Goal: Task Accomplishment & Management: Manage account settings

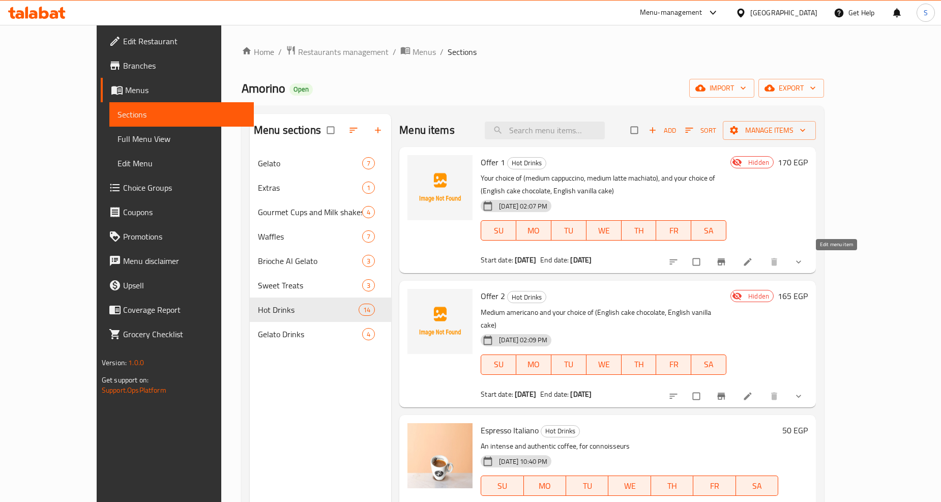
click at [752, 262] on icon at bounding box center [747, 262] width 10 height 10
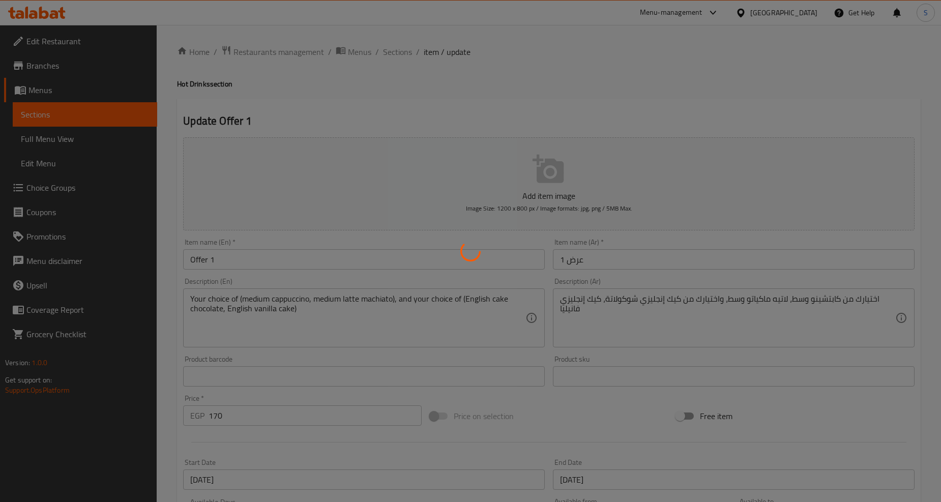
type input "اختيارك من المشروب"
type input "1"
type input "اختيارك من الكيك"
type input "1"
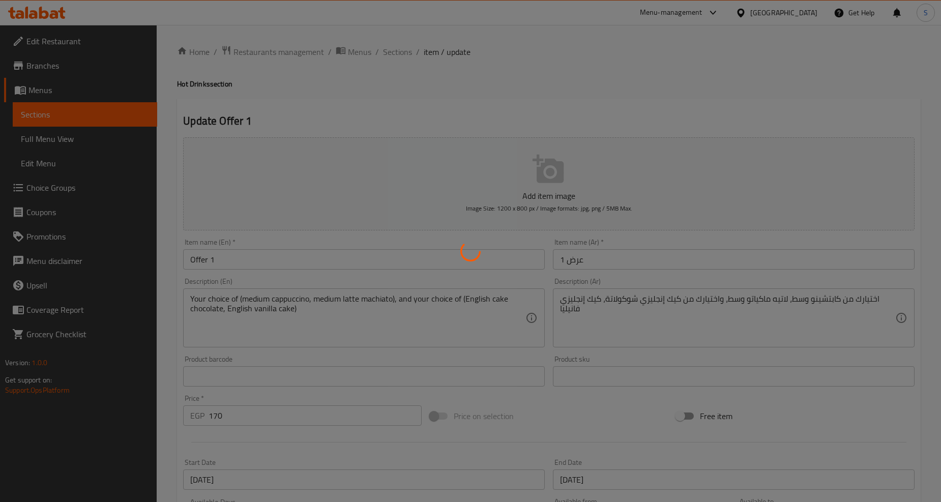
type input "1"
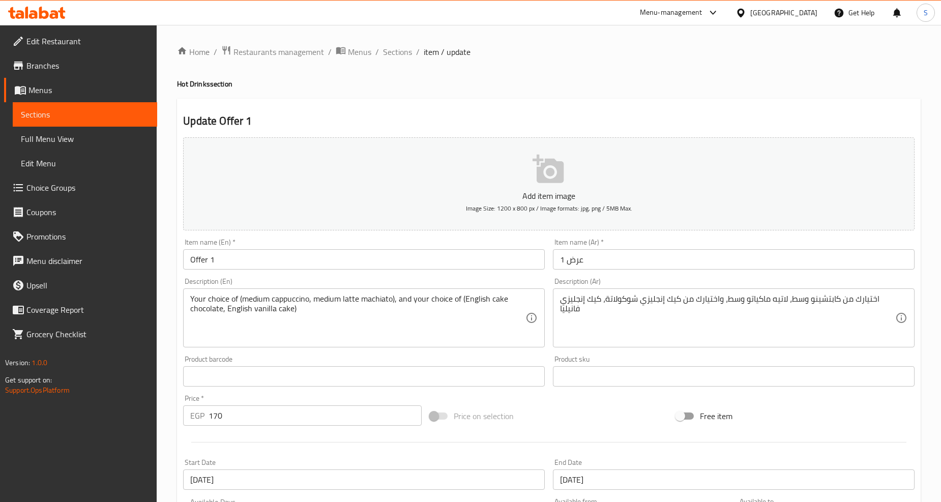
click at [536, 80] on h4 "Hot Drinks section" at bounding box center [548, 84] width 743 height 10
click at [392, 53] on span "Sections" at bounding box center [397, 52] width 29 height 12
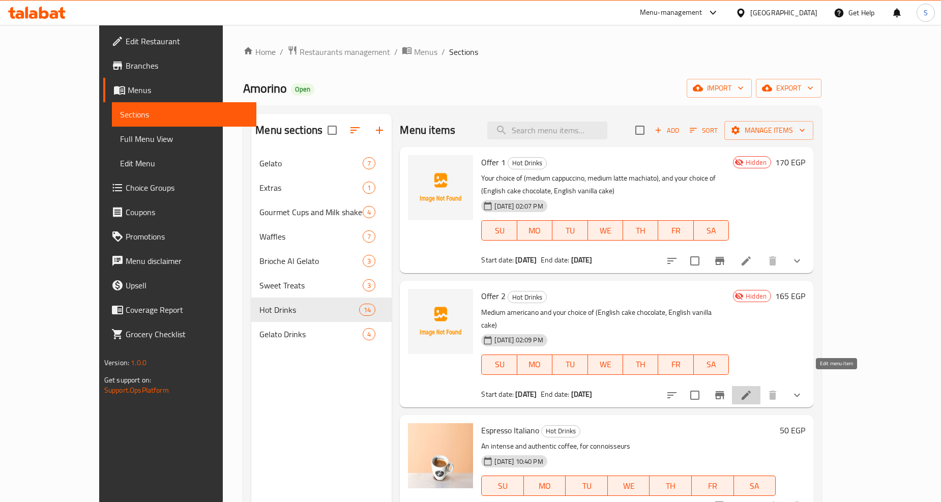
click at [750, 390] on icon at bounding box center [745, 394] width 9 height 9
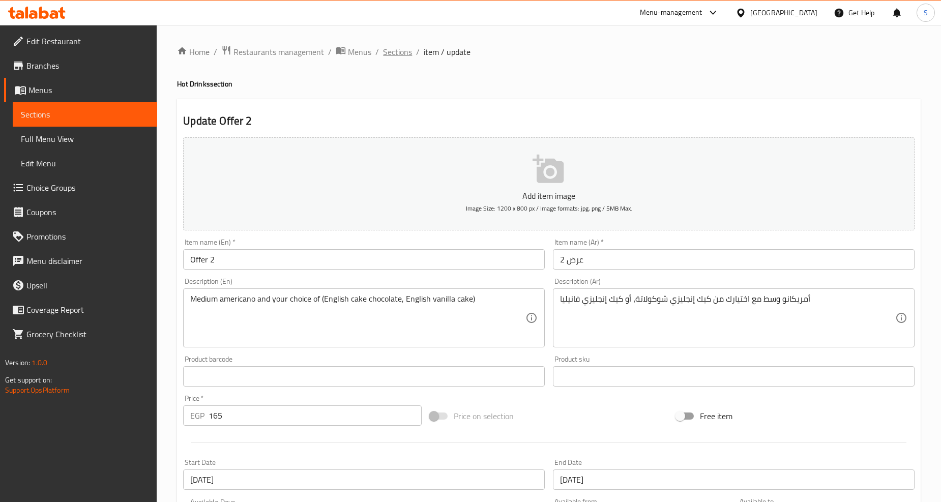
click at [383, 52] on span "Sections" at bounding box center [397, 52] width 29 height 12
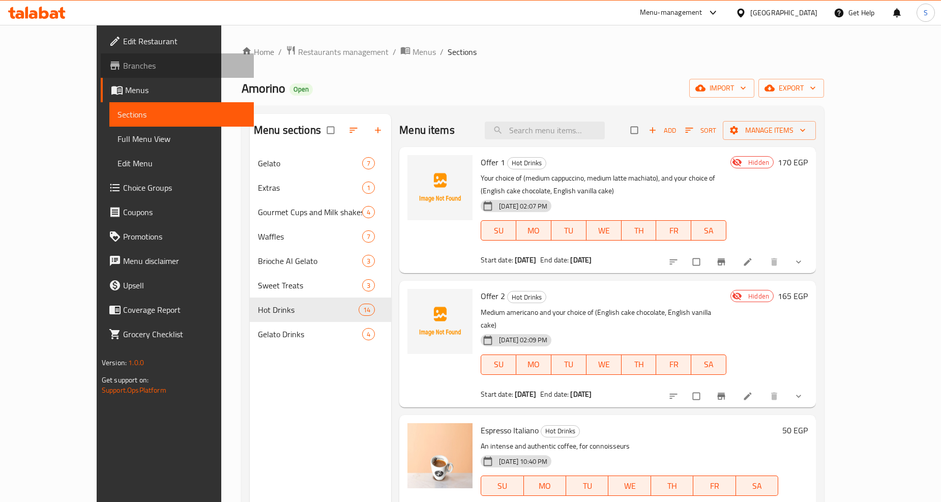
click at [101, 72] on link "Branches" at bounding box center [177, 65] width 153 height 24
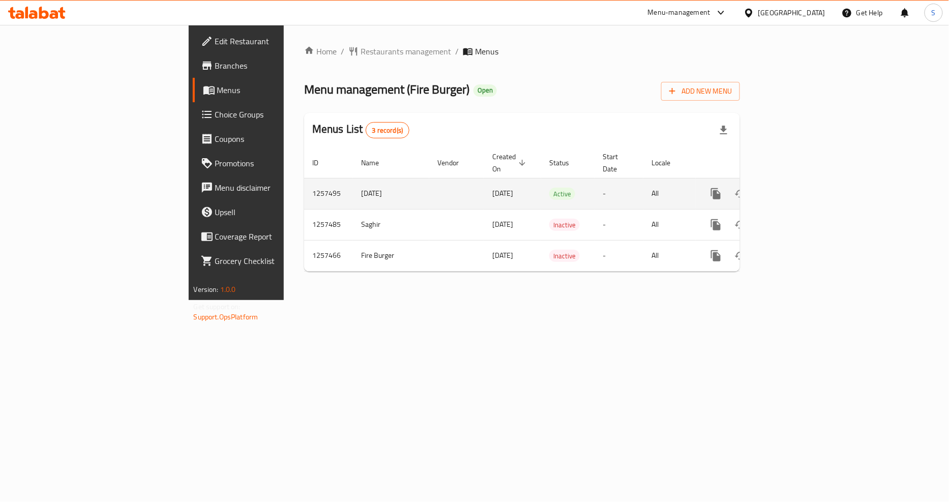
click at [801, 181] on link "enhanced table" at bounding box center [789, 193] width 24 height 24
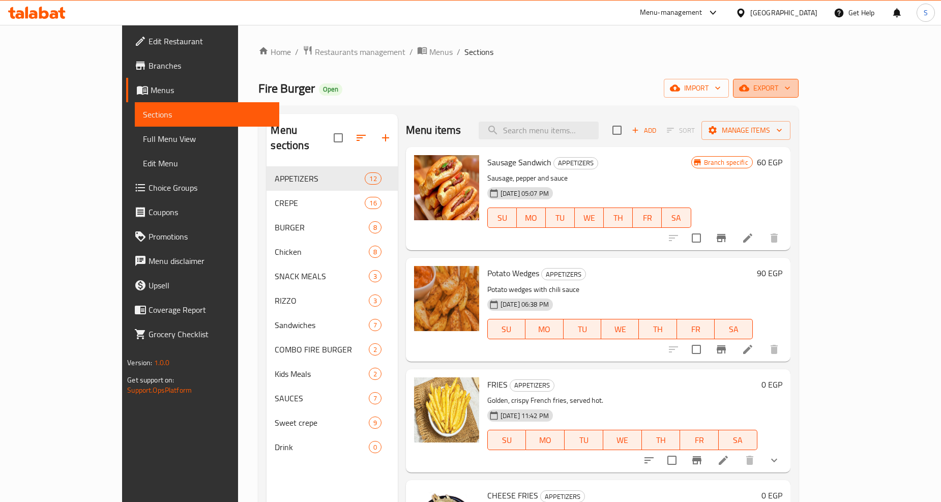
click at [790, 92] on span "export" at bounding box center [765, 88] width 49 height 13
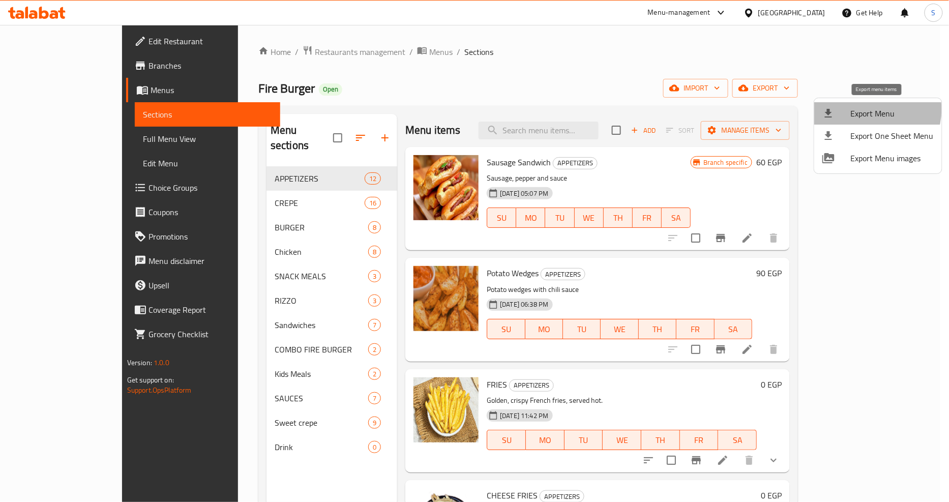
click at [869, 109] on span "Export Menu" at bounding box center [892, 113] width 83 height 12
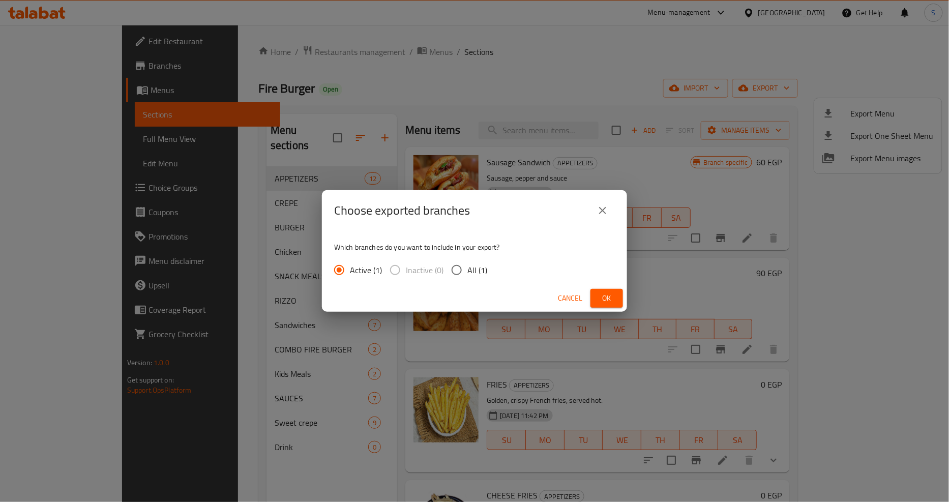
click at [476, 267] on span "All (1)" at bounding box center [477, 270] width 20 height 12
click at [467, 267] on input "All (1)" at bounding box center [456, 269] width 21 height 21
radio input "true"
click at [613, 293] on span "Ok" at bounding box center [606, 298] width 16 height 13
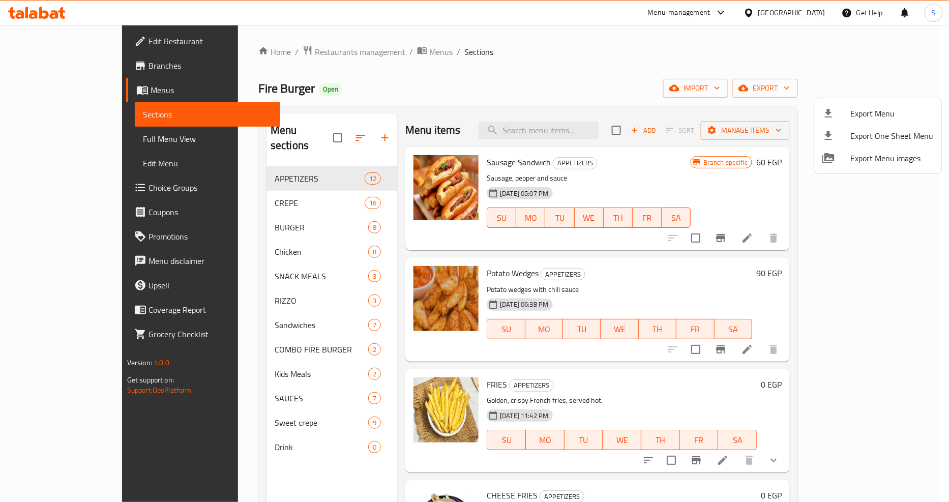
click at [543, 140] on div at bounding box center [474, 251] width 949 height 502
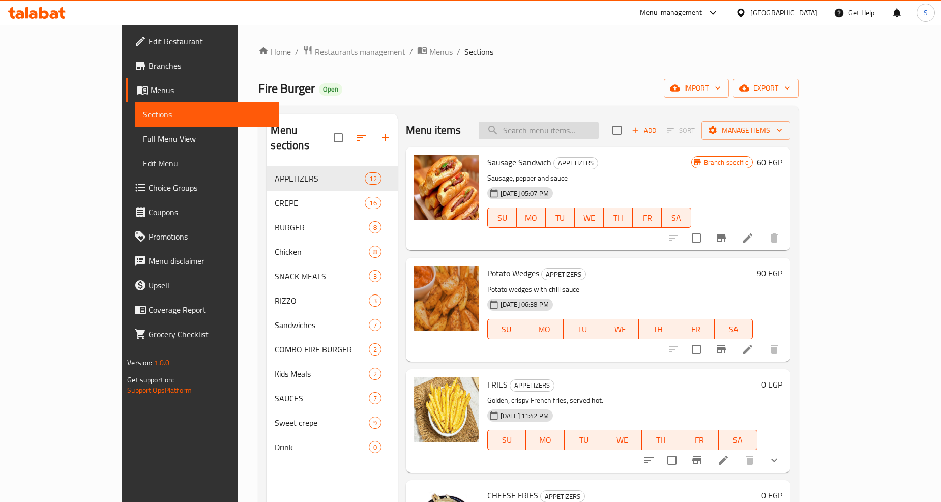
click at [551, 134] on input "search" at bounding box center [538, 131] width 120 height 18
paste input "عرض رانش فانز"
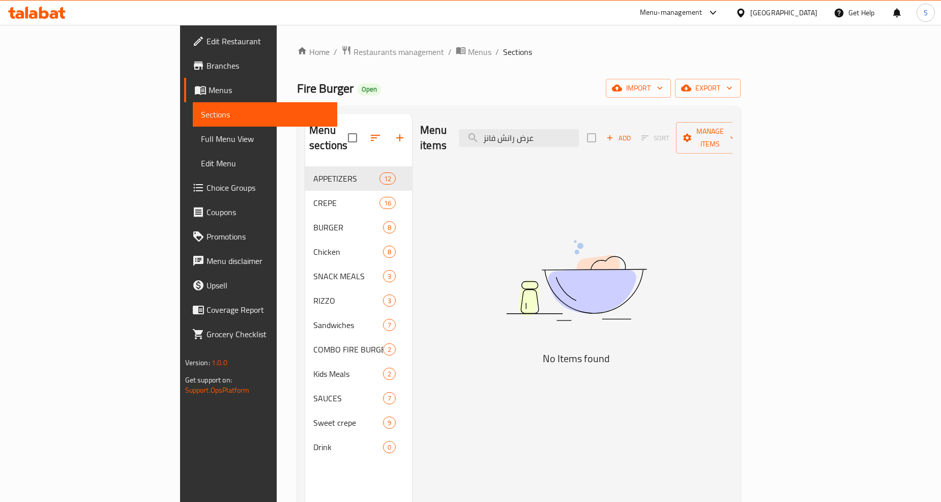
drag, startPoint x: 582, startPoint y: 130, endPoint x: 478, endPoint y: 138, distance: 104.1
click at [478, 138] on div "Menu items عرض رانش فانز Add Sort Manage items" at bounding box center [576, 138] width 312 height 48
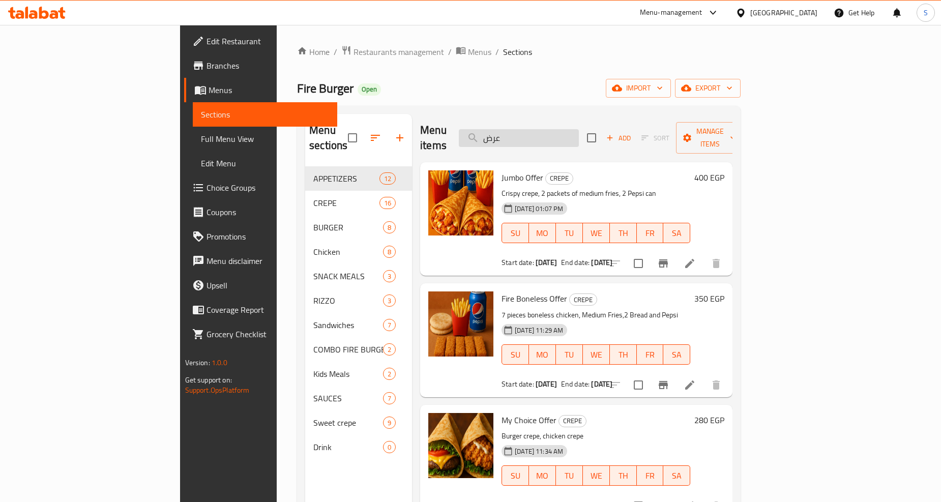
click at [573, 133] on input "عرض" at bounding box center [519, 138] width 120 height 18
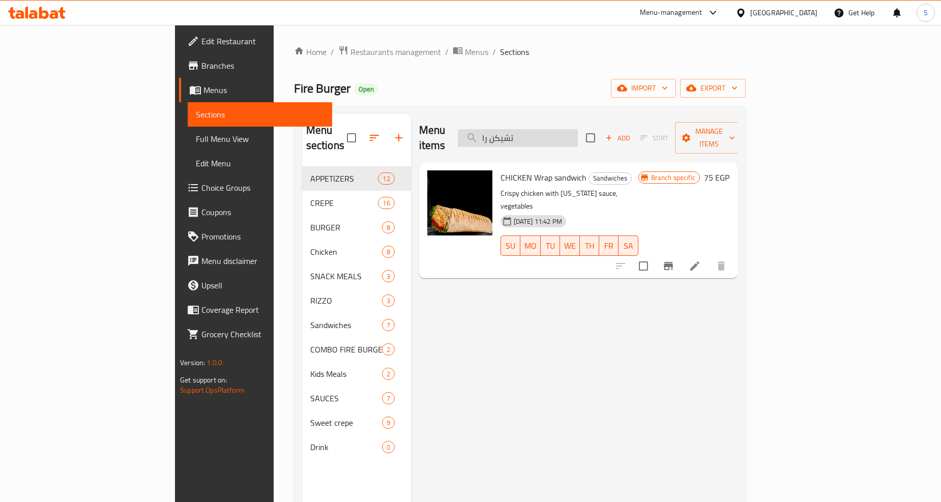
click at [572, 132] on input "تشيكن را" at bounding box center [518, 138] width 120 height 18
paste input "كريب اتشيكن رانش"
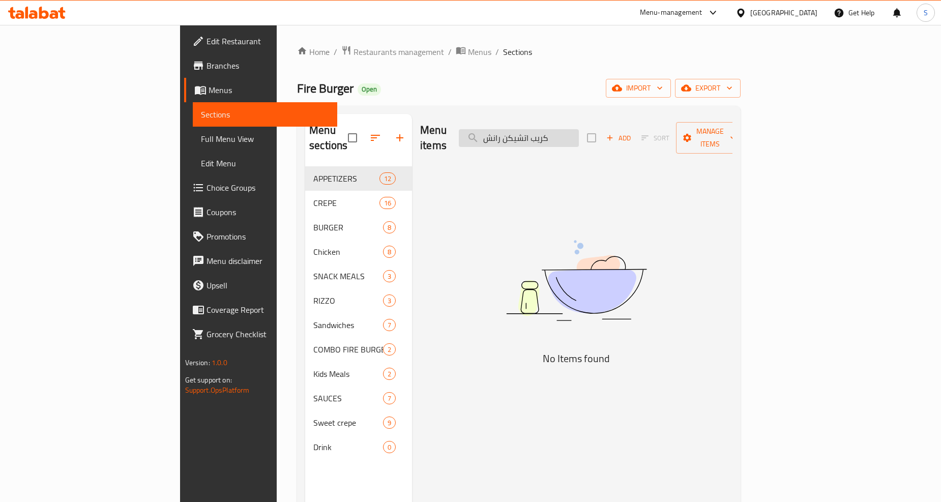
click at [579, 129] on input "كريب اتشيكن رانش" at bounding box center [519, 138] width 120 height 18
click at [579, 132] on input "كريب اتشيكن رانش" at bounding box center [519, 138] width 120 height 18
drag, startPoint x: 590, startPoint y: 130, endPoint x: 532, endPoint y: 132, distance: 58.0
click at [532, 132] on input "كريب تشيكن رانش" at bounding box center [519, 138] width 120 height 18
click at [555, 129] on input "كريب ران" at bounding box center [519, 138] width 120 height 18
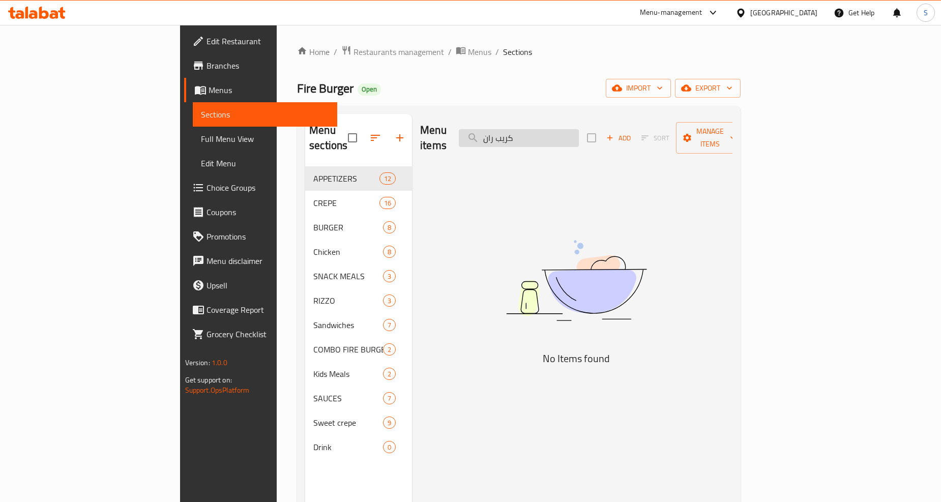
click at [555, 129] on input "كريب ران" at bounding box center [519, 138] width 120 height 18
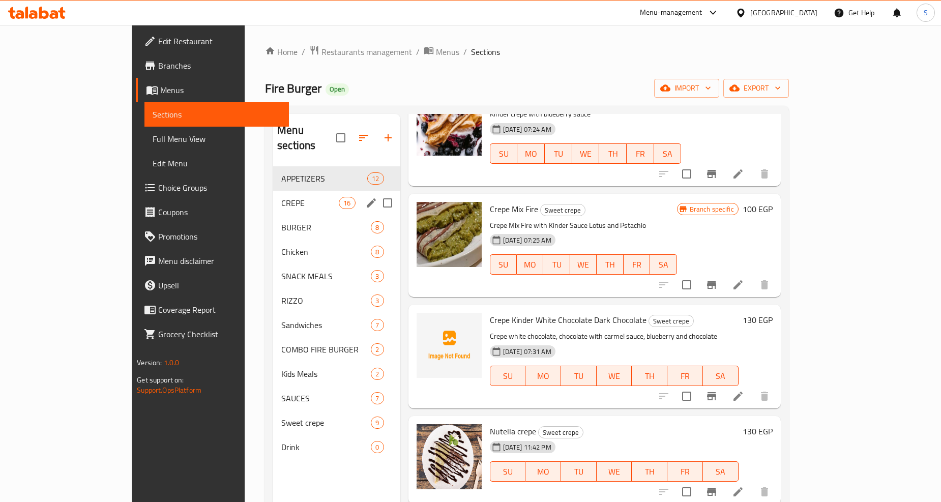
type input "كري"
click at [281, 197] on span "CREPE" at bounding box center [309, 203] width 57 height 12
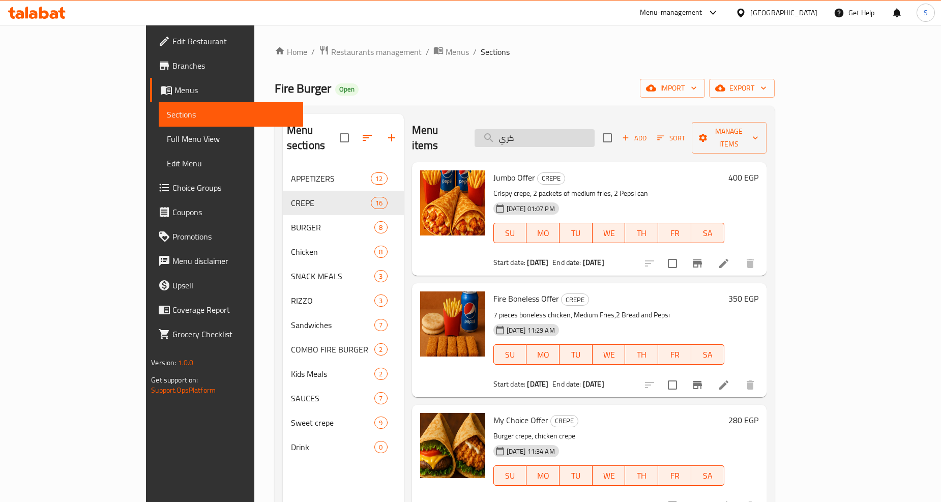
click at [557, 133] on input "كري" at bounding box center [534, 138] width 120 height 18
click at [565, 132] on input "search" at bounding box center [534, 138] width 120 height 18
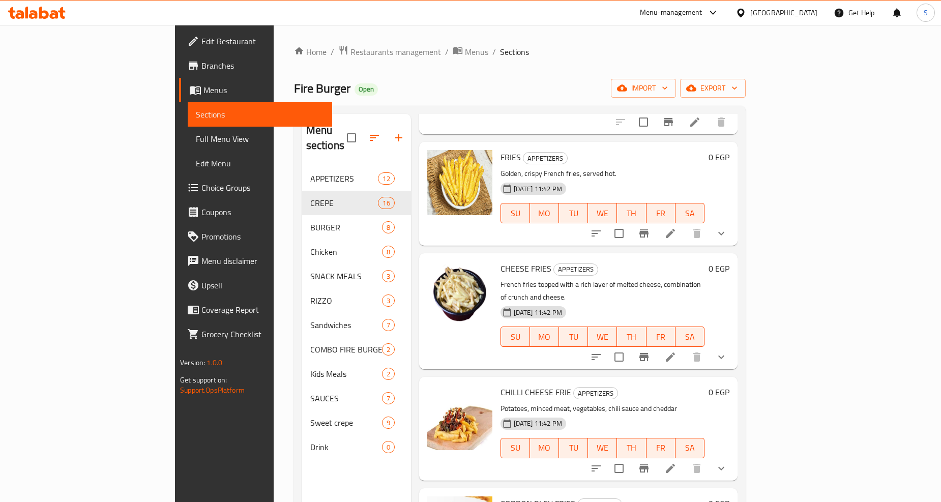
scroll to position [169, 0]
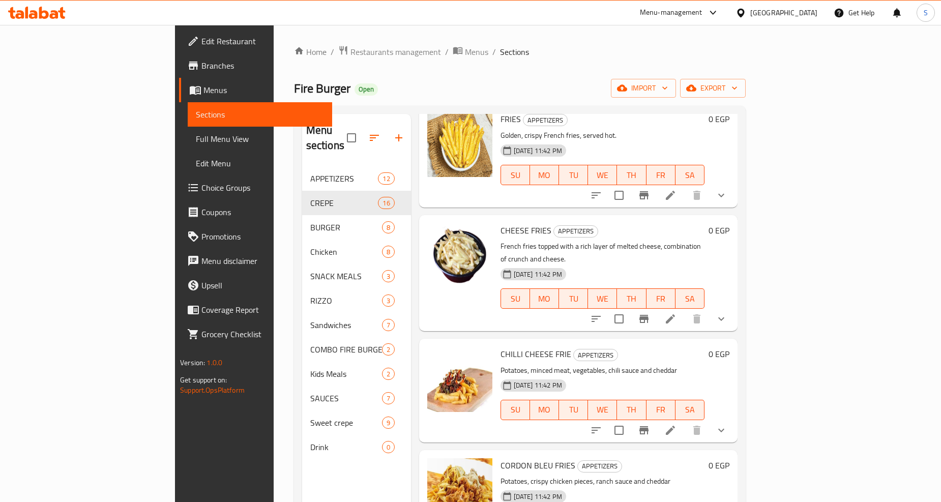
click at [733, 183] on button "show more" at bounding box center [721, 195] width 24 height 24
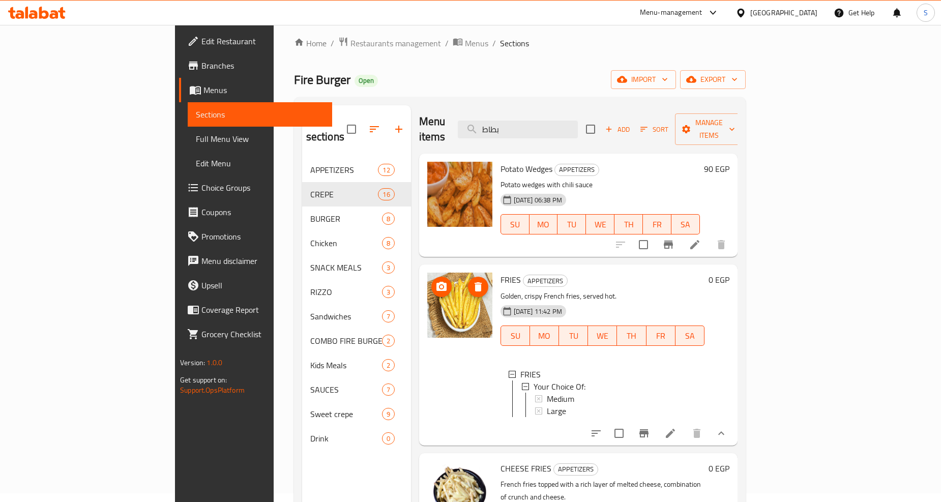
scroll to position [0, 0]
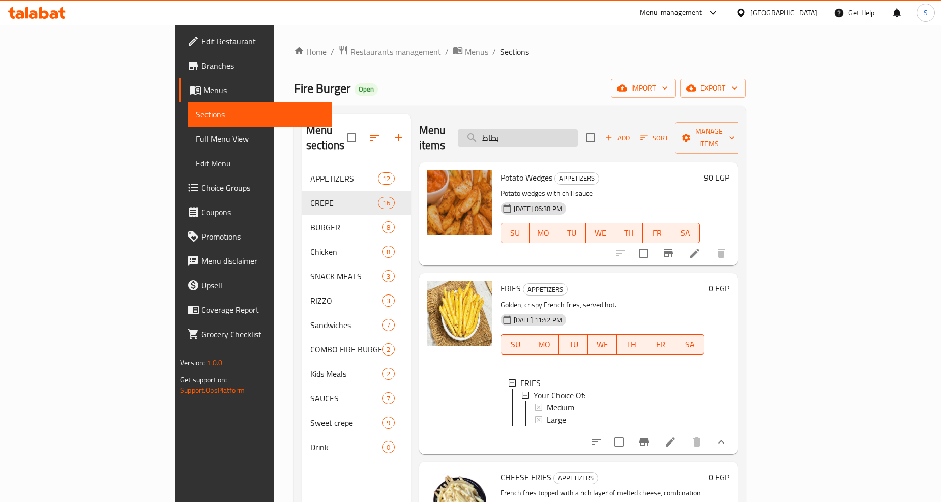
click at [572, 134] on input "بطاط" at bounding box center [518, 138] width 120 height 18
type input "باكيت"
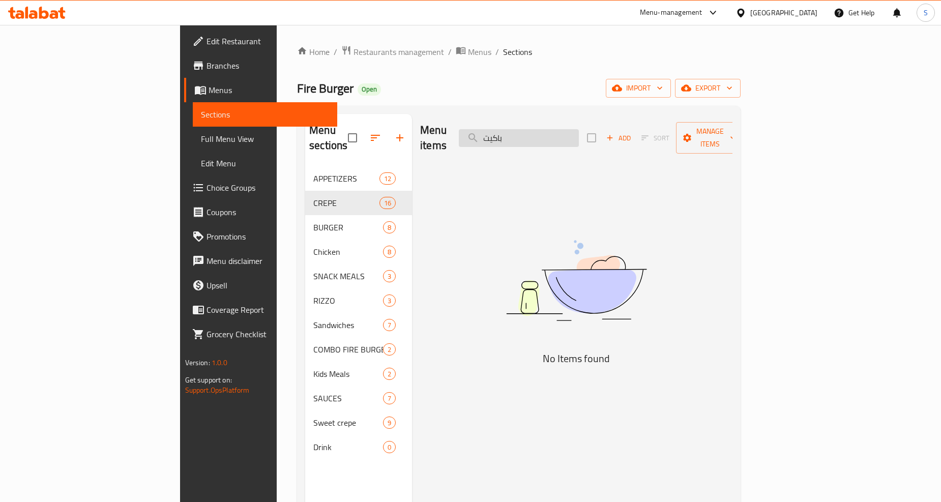
click at [573, 133] on input "باكيت" at bounding box center [519, 138] width 120 height 18
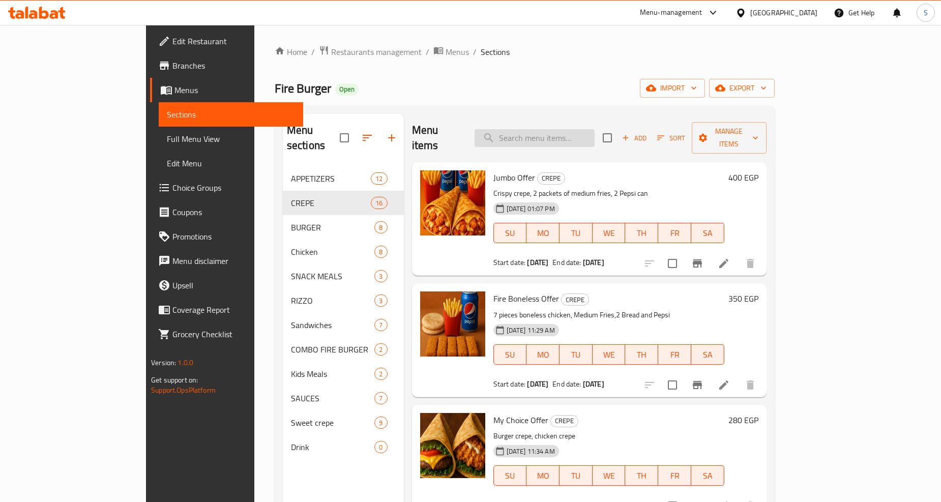
click at [583, 135] on input "search" at bounding box center [534, 138] width 120 height 18
paste input "في كولا"
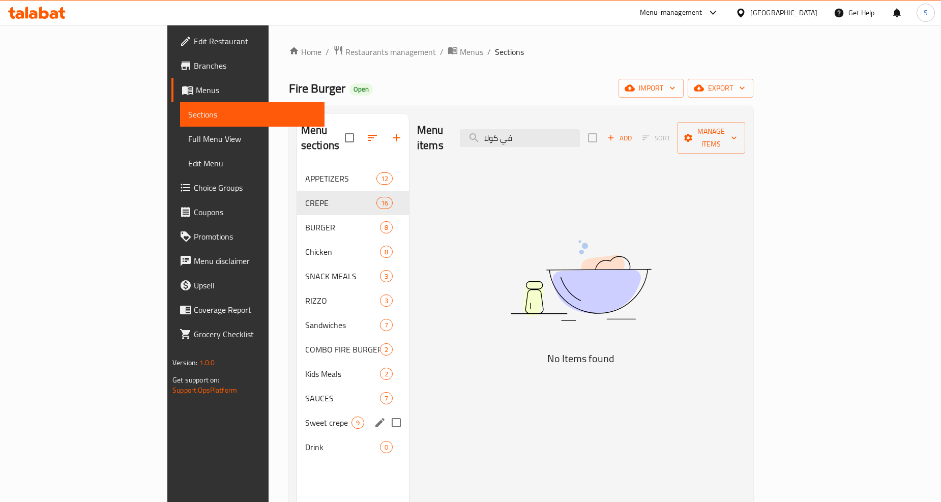
type input "في كولا"
click at [305, 441] on span "Drink" at bounding box center [328, 447] width 46 height 12
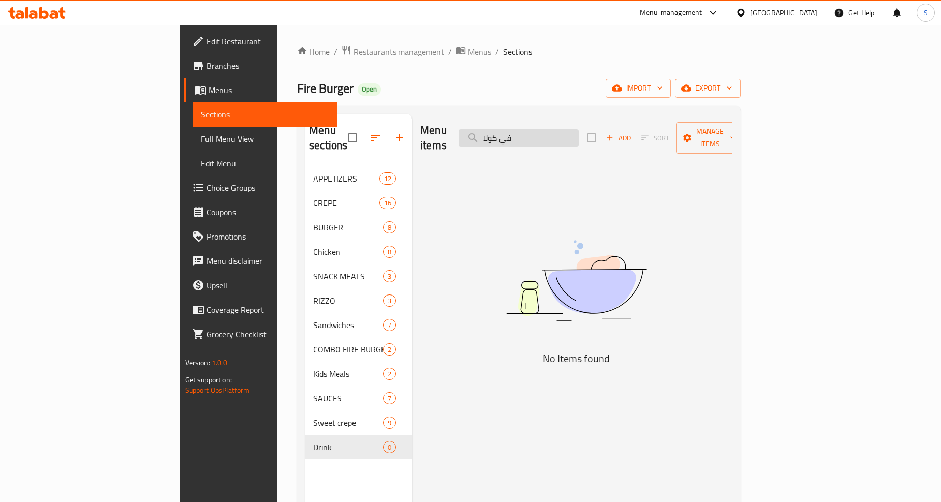
click at [576, 129] on input "في كولا" at bounding box center [519, 138] width 120 height 18
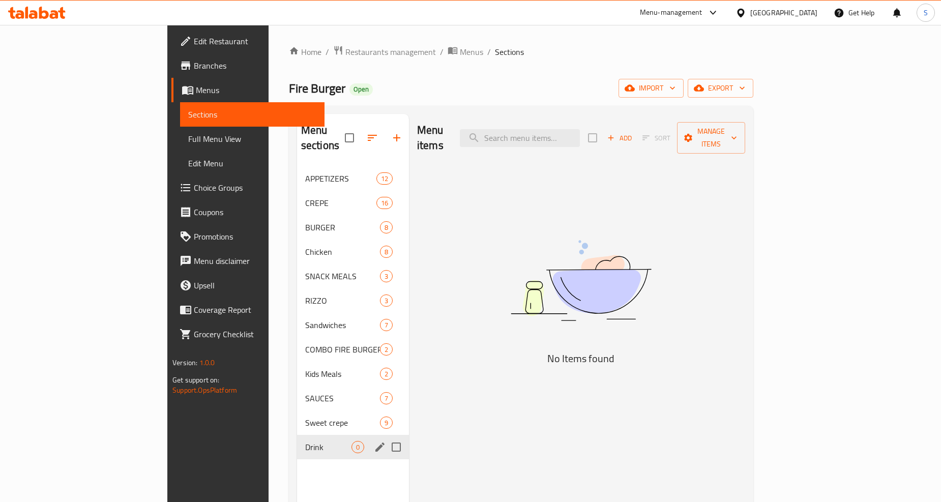
click at [305, 441] on span "Drink" at bounding box center [328, 447] width 46 height 12
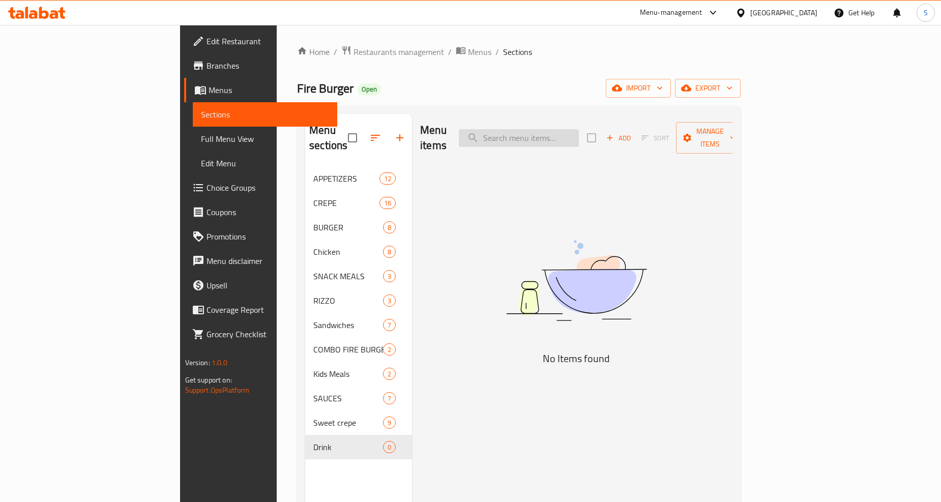
click at [550, 129] on input "search" at bounding box center [519, 138] width 120 height 18
type input "كولا"
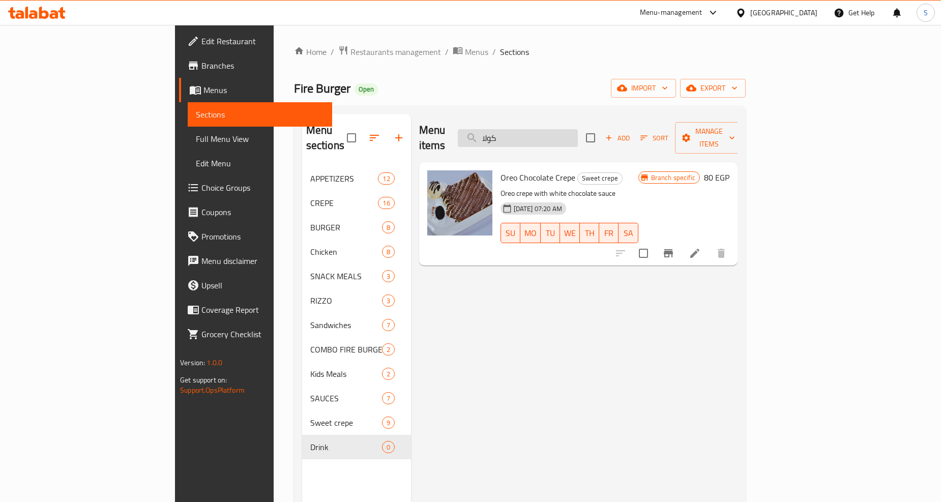
click at [564, 130] on input "كولا" at bounding box center [518, 138] width 120 height 18
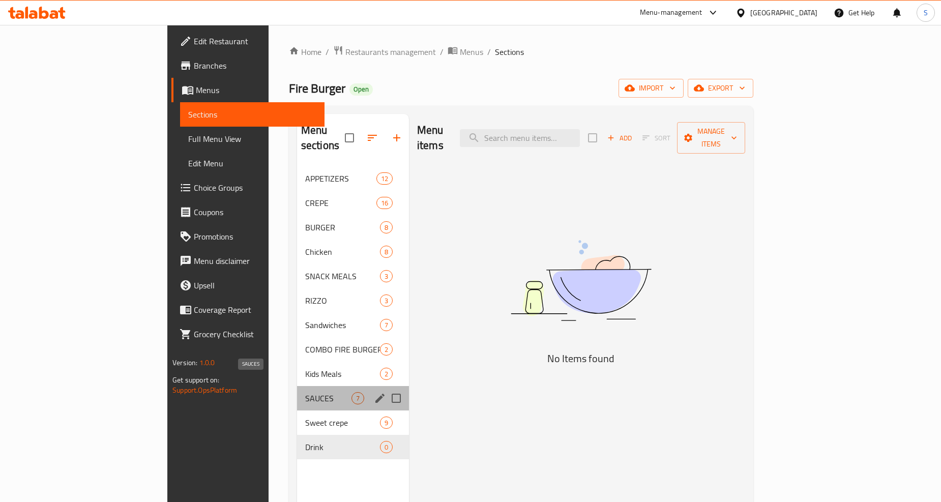
click at [305, 392] on span "SAUCES" at bounding box center [328, 398] width 46 height 12
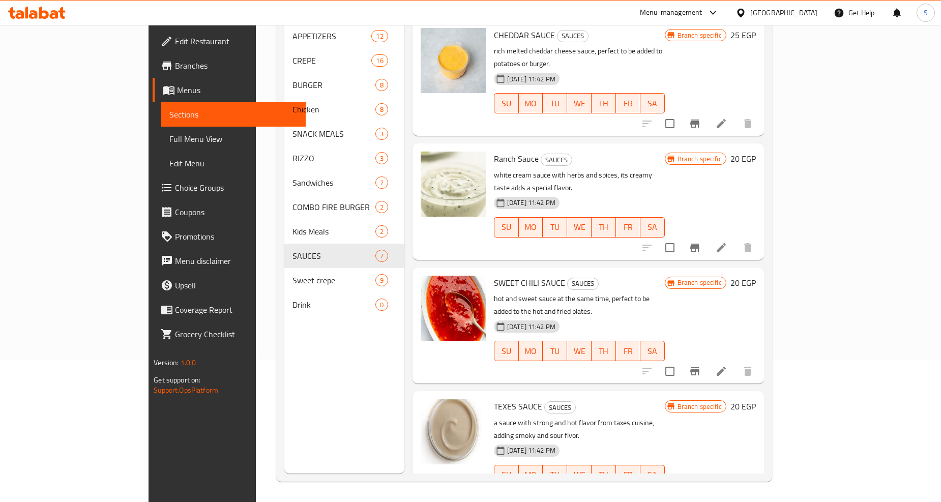
click at [284, 357] on div "Menu sections APPETIZERS 12 CREPE 16 BURGER 8 Chicken 8 SNACK MEALS 3 [PERSON_N…" at bounding box center [344, 223] width 120 height 502
